Goal: Information Seeking & Learning: Learn about a topic

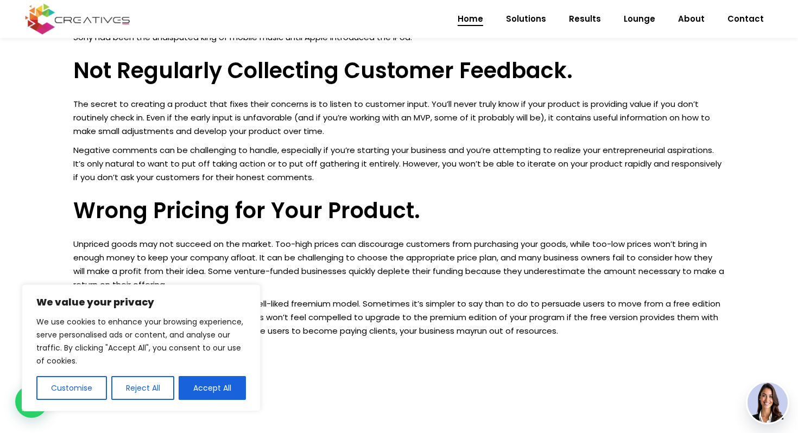
scroll to position [666, 0]
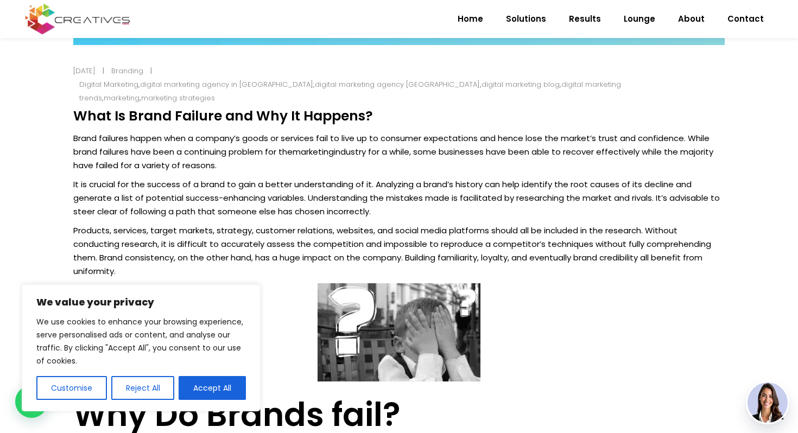
click at [366, 150] on p "Brand failures happen when a company’s goods or services fail to live up to con…" at bounding box center [398, 151] width 651 height 41
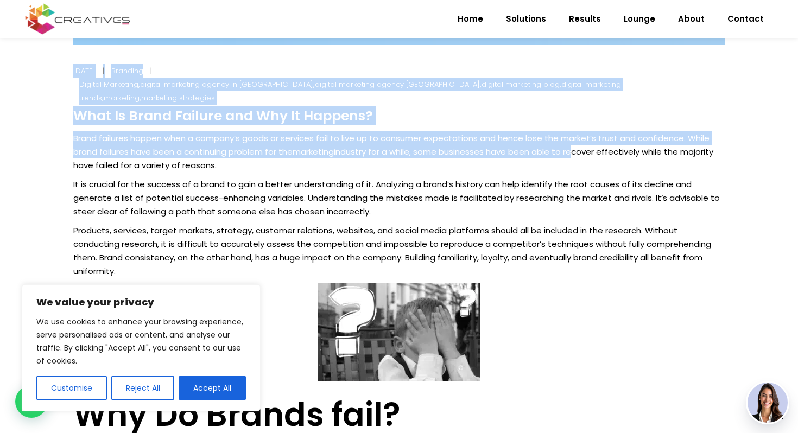
drag, startPoint x: 72, startPoint y: 125, endPoint x: 570, endPoint y: 131, distance: 498.2
click at [571, 131] on div "[DATE] Branding Digital Marketing , digital marketing agency in [GEOGRAPHIC_DAT…" at bounding box center [399, 435] width 678 height 1759
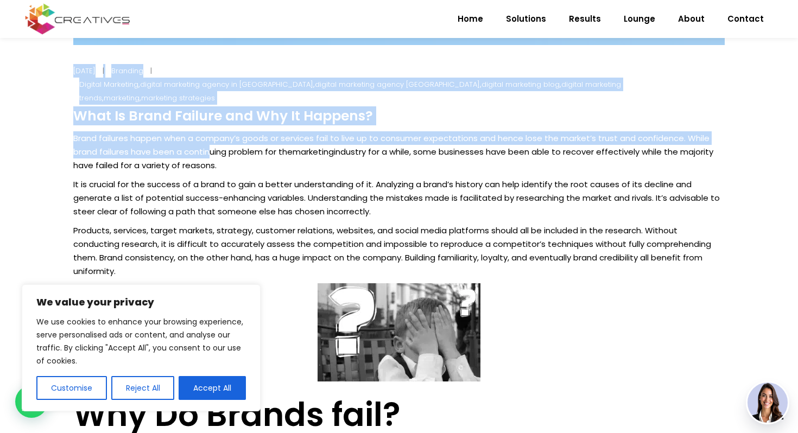
drag, startPoint x: 71, startPoint y: 126, endPoint x: 211, endPoint y: 143, distance: 141.1
click at [212, 143] on div "[DATE] Branding Digital Marketing , digital marketing agency in [GEOGRAPHIC_DAT…" at bounding box center [399, 435] width 678 height 1759
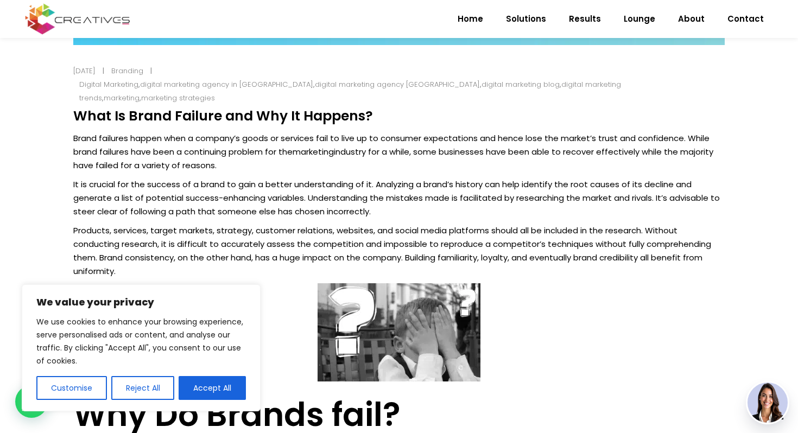
click at [192, 131] on p "Brand failures happen when a company’s goods or services fail to live up to con…" at bounding box center [398, 151] width 651 height 41
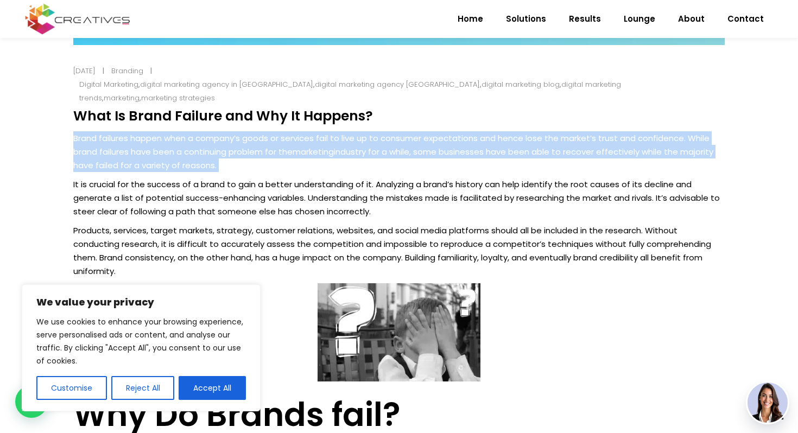
drag, startPoint x: 75, startPoint y: 123, endPoint x: 215, endPoint y: 156, distance: 143.9
click at [213, 157] on p "Brand failures happen when a company’s goods or services fail to live up to con…" at bounding box center [398, 151] width 651 height 41
copy p "Brand failures happen when a company’s goods or services fail to live up to con…"
